Goal: Task Accomplishment & Management: Use online tool/utility

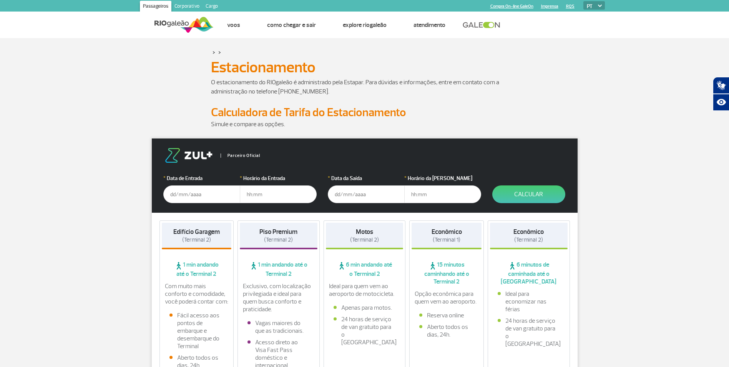
click at [172, 194] on input "text" at bounding box center [201, 194] width 77 height 18
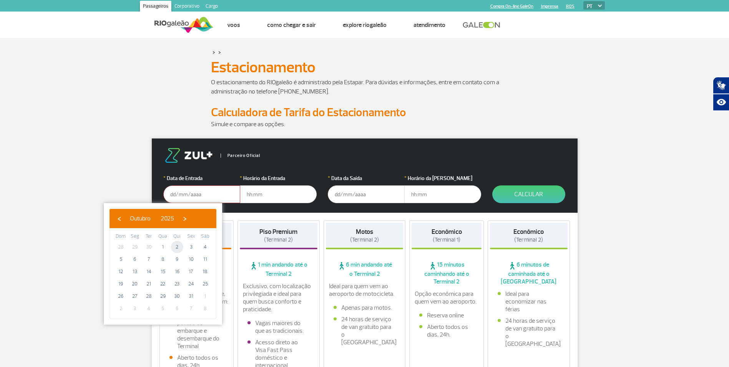
click at [177, 248] on span "2" at bounding box center [177, 247] width 12 height 12
type input "[DATE]"
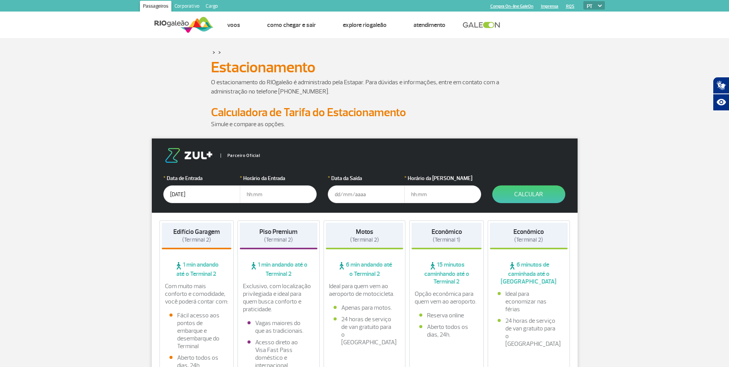
click at [257, 192] on input "text" at bounding box center [278, 194] width 77 height 18
click at [365, 197] on input "text" at bounding box center [366, 194] width 77 height 18
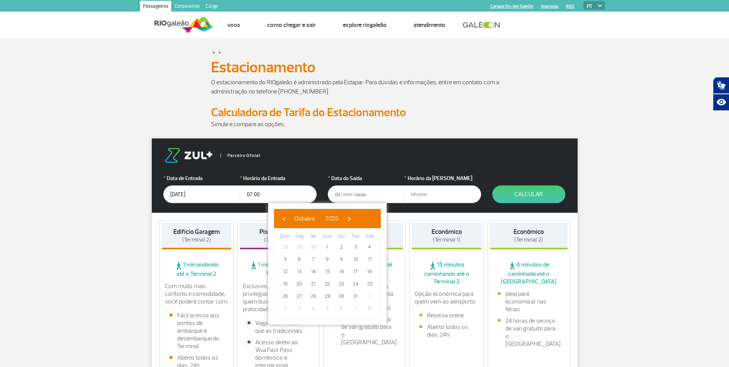
click at [249, 191] on input "07:00" at bounding box center [278, 194] width 77 height 18
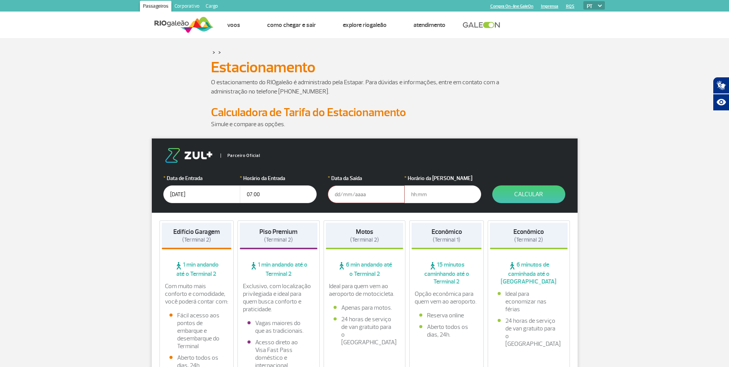
drag, startPoint x: 263, startPoint y: 193, endPoint x: 241, endPoint y: 193, distance: 21.1
click at [241, 193] on input "07:00" at bounding box center [278, 194] width 77 height 18
drag, startPoint x: 273, startPoint y: 193, endPoint x: 246, endPoint y: 193, distance: 26.5
click at [246, 193] on input "06:40" at bounding box center [278, 194] width 77 height 18
type input "06:30"
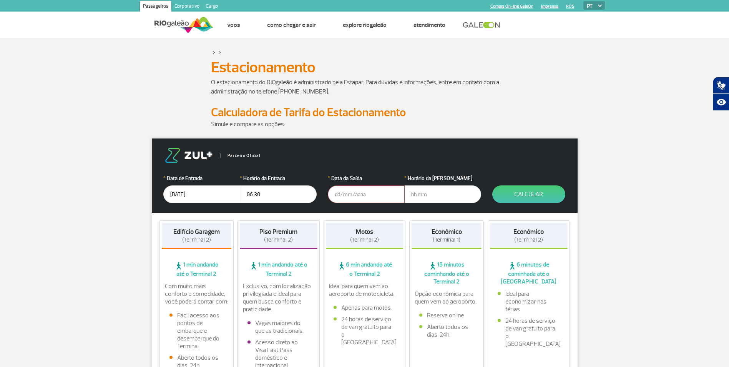
click at [350, 192] on input "text" at bounding box center [366, 194] width 77 height 18
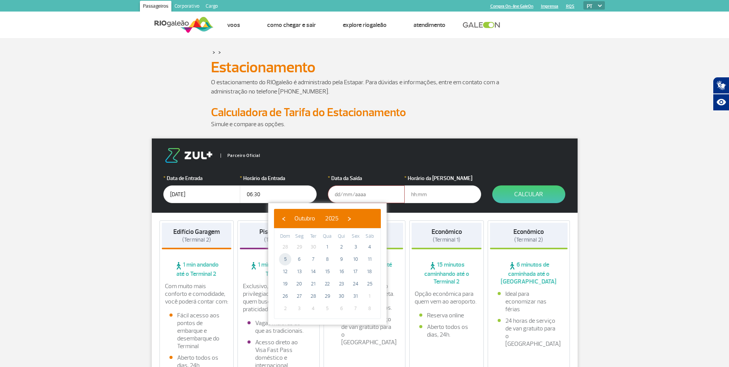
click at [284, 258] on span "5" at bounding box center [285, 259] width 12 height 12
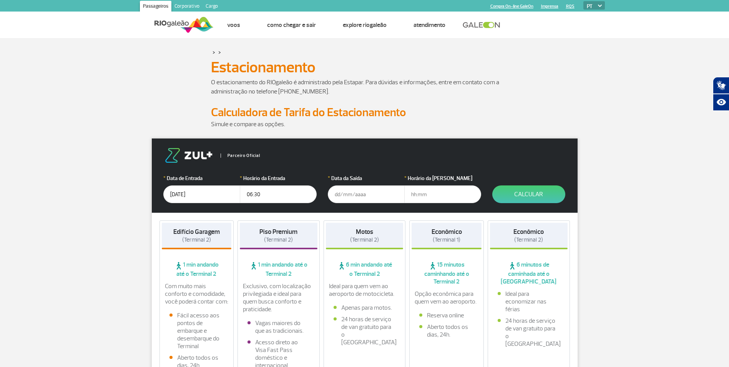
type input "[DATE]"
click at [420, 196] on input "text" at bounding box center [443, 194] width 77 height 18
type input "21:30"
click at [541, 194] on button "Calcular" at bounding box center [529, 194] width 73 height 18
